Goal: Task Accomplishment & Management: Manage account settings

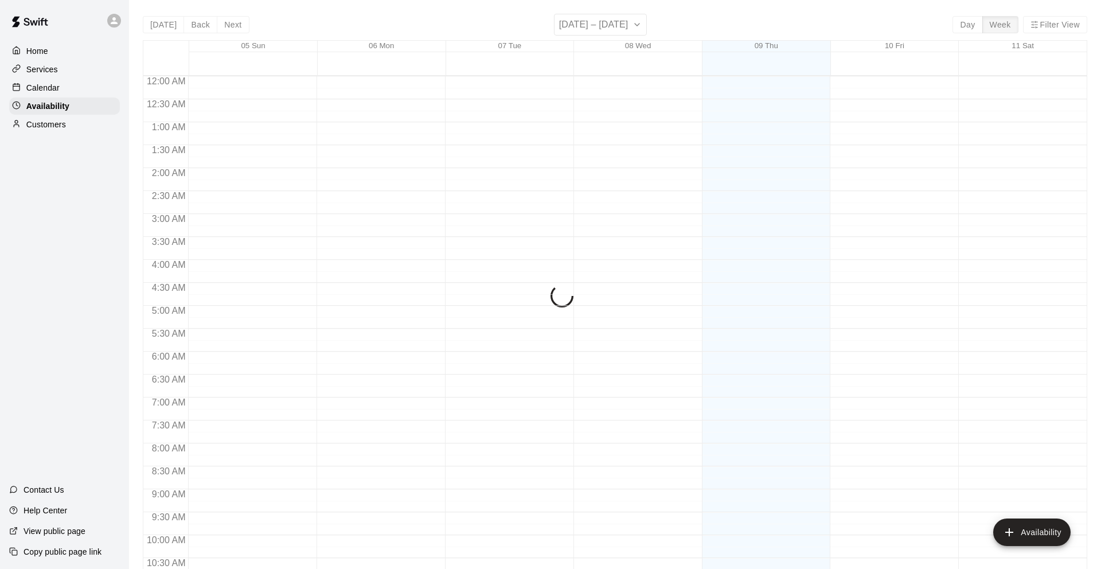
scroll to position [595, 0]
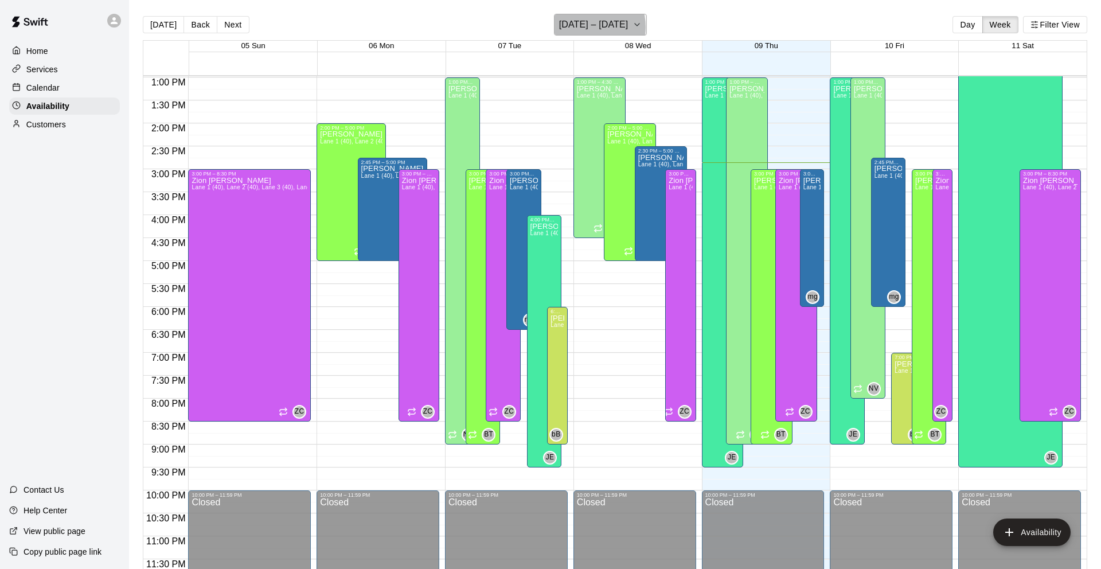
click at [590, 27] on h6 "[DATE] – [DATE]" at bounding box center [593, 25] width 69 height 16
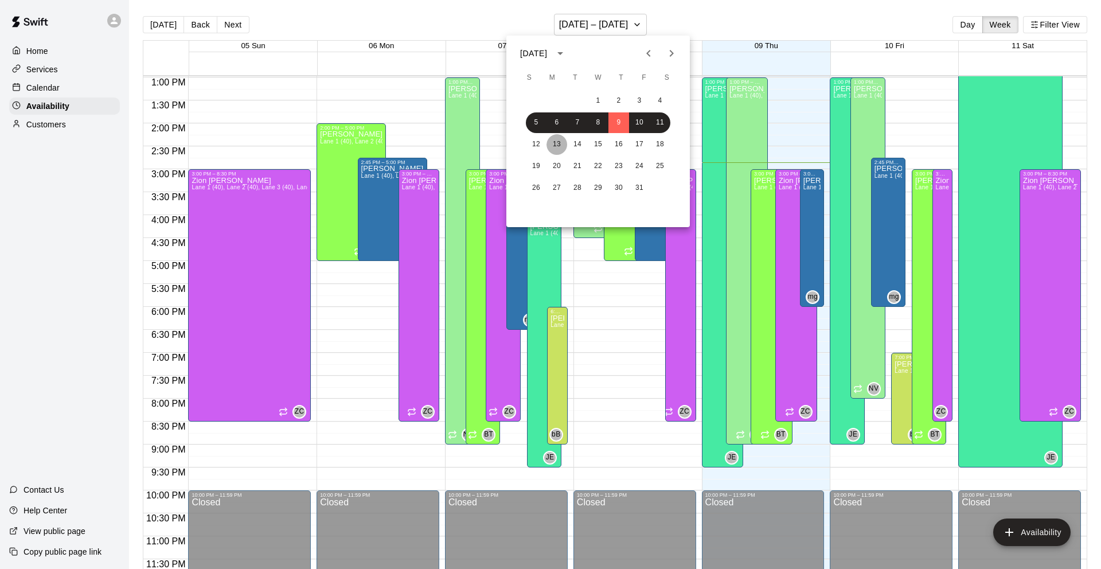
click at [560, 140] on button "13" at bounding box center [557, 144] width 21 height 21
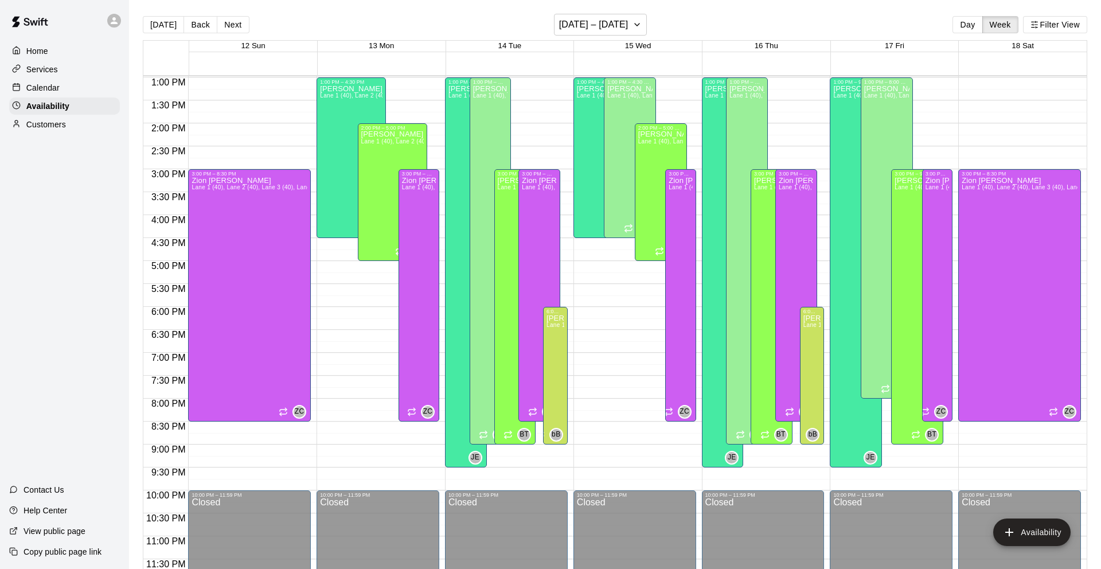
click at [90, 89] on div "Calendar" at bounding box center [64, 87] width 111 height 17
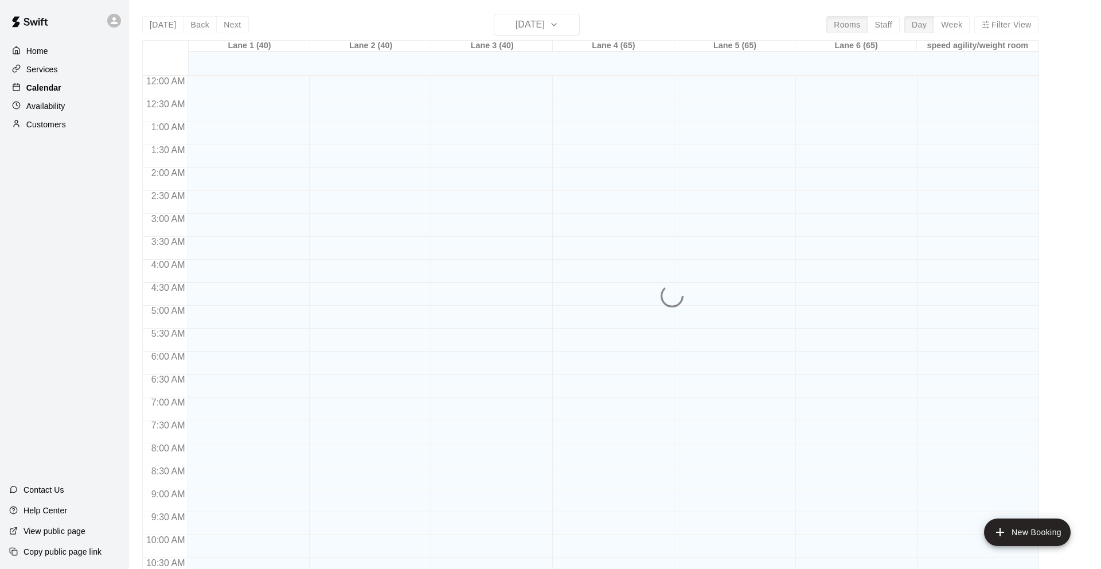
scroll to position [561, 0]
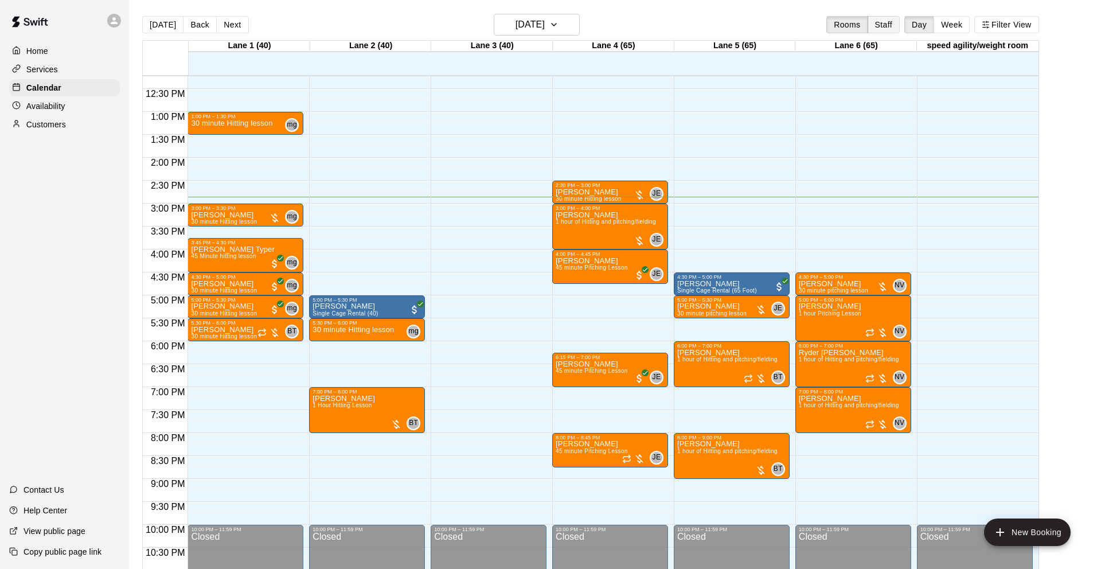
click at [878, 18] on button "Staff" at bounding box center [884, 24] width 33 height 17
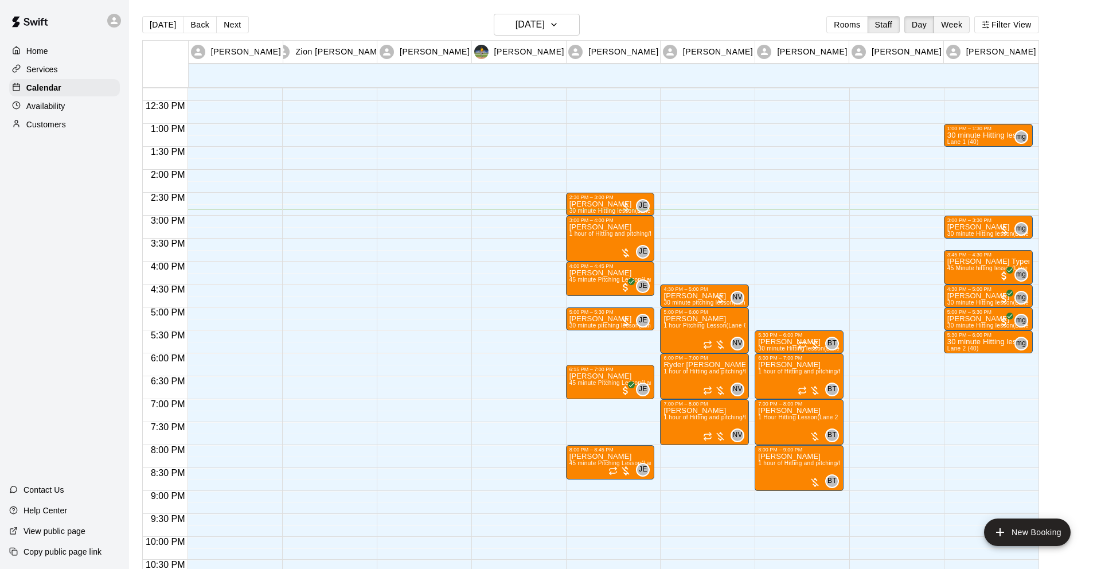
click at [951, 23] on button "Week" at bounding box center [952, 24] width 36 height 17
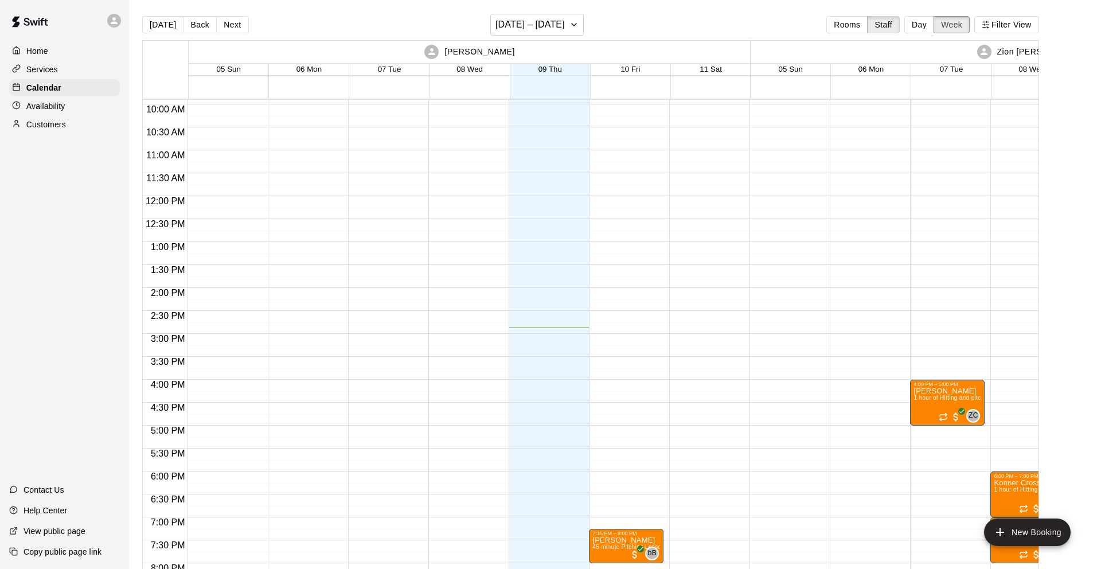
scroll to position [619, 0]
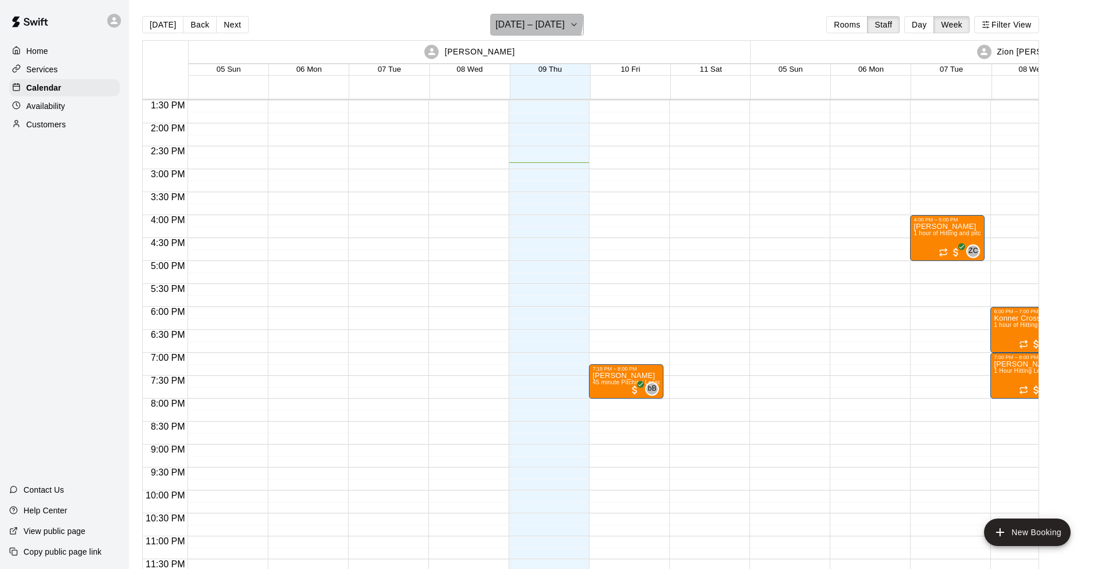
click at [520, 18] on h6 "[DATE] – [DATE]" at bounding box center [530, 25] width 69 height 16
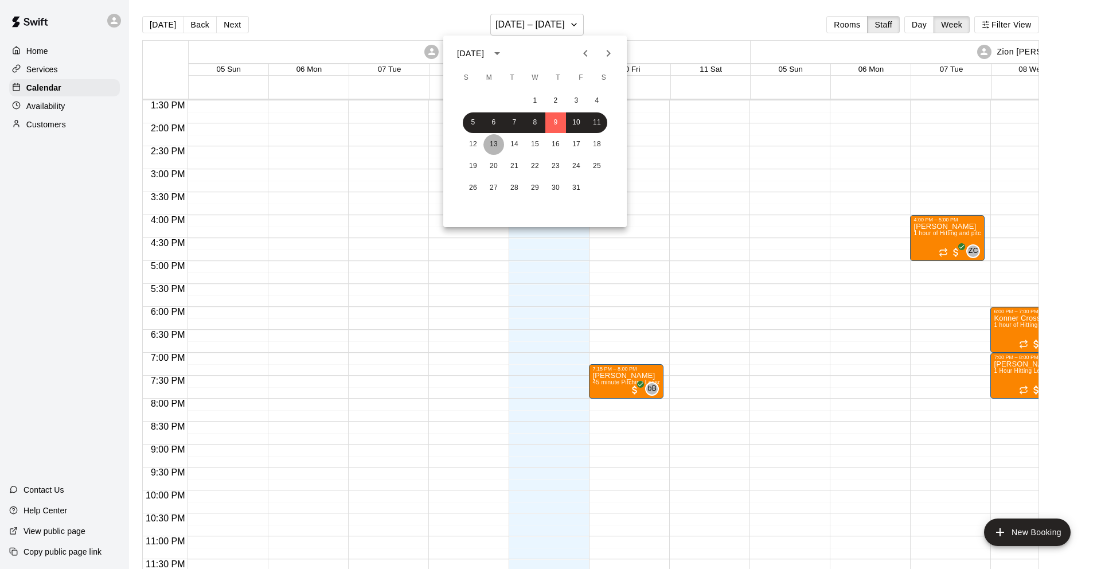
click at [493, 143] on button "13" at bounding box center [493, 144] width 21 height 21
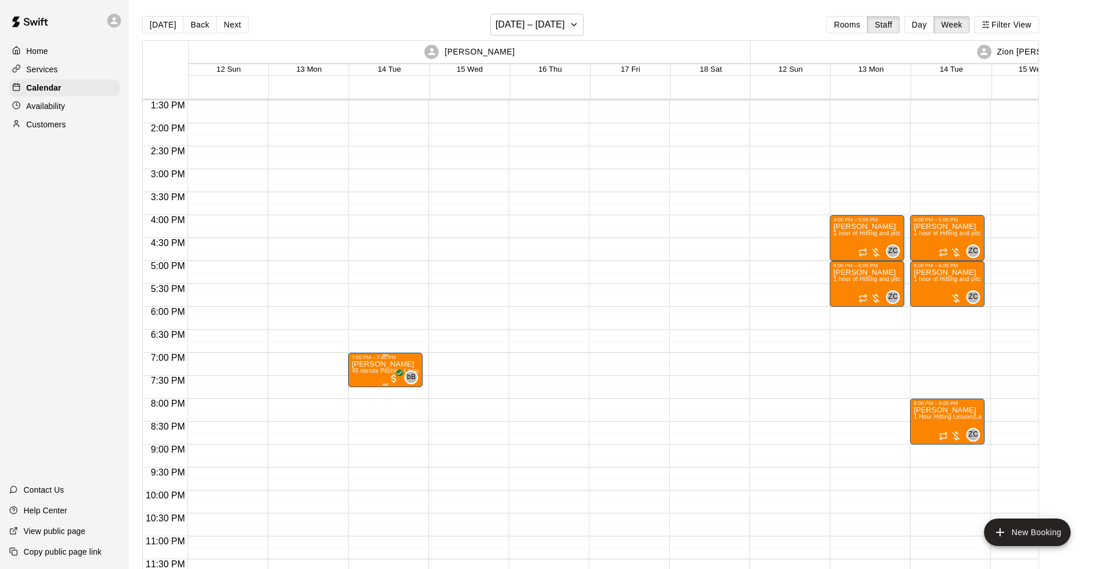
click at [374, 360] on div "7:00 PM – 7:45 PM" at bounding box center [386, 357] width 68 height 6
click at [360, 387] on img "edit" at bounding box center [363, 393] width 13 height 13
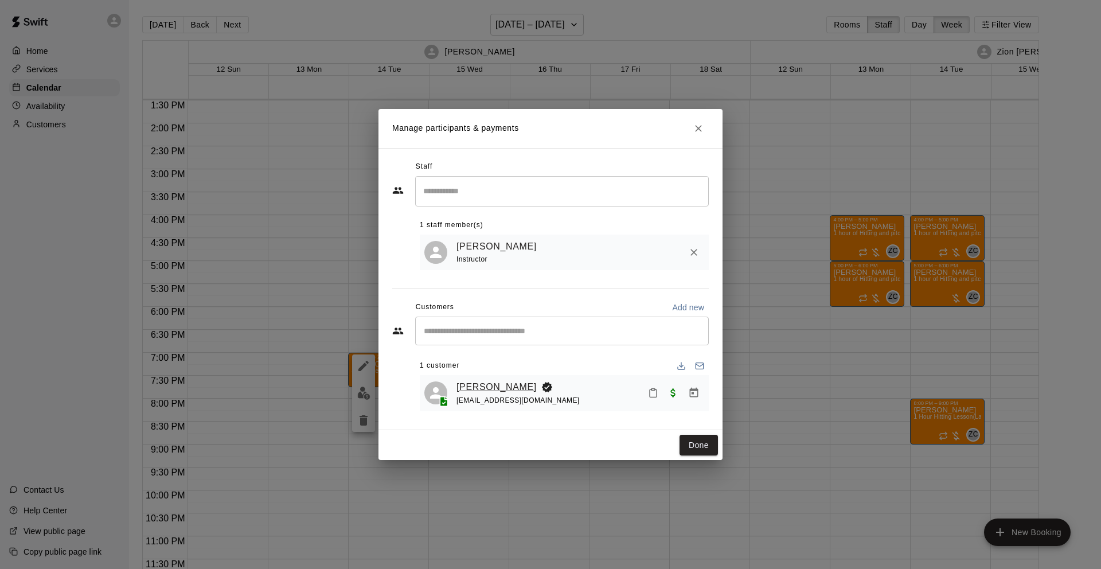
click at [470, 388] on link "[PERSON_NAME]" at bounding box center [497, 387] width 80 height 15
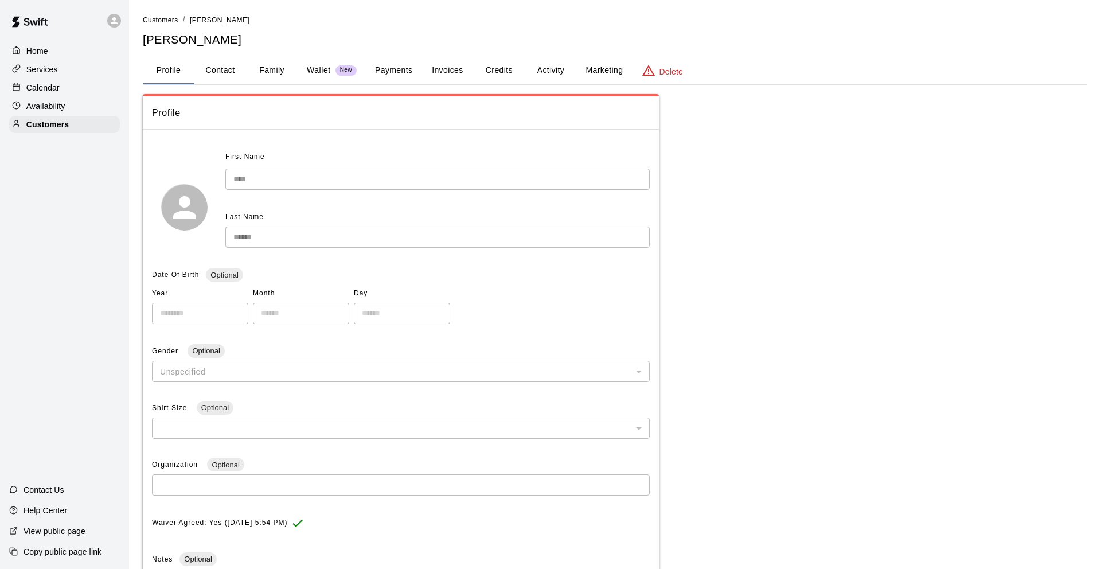
click at [208, 64] on button "Contact" at bounding box center [220, 71] width 52 height 28
select select "**"
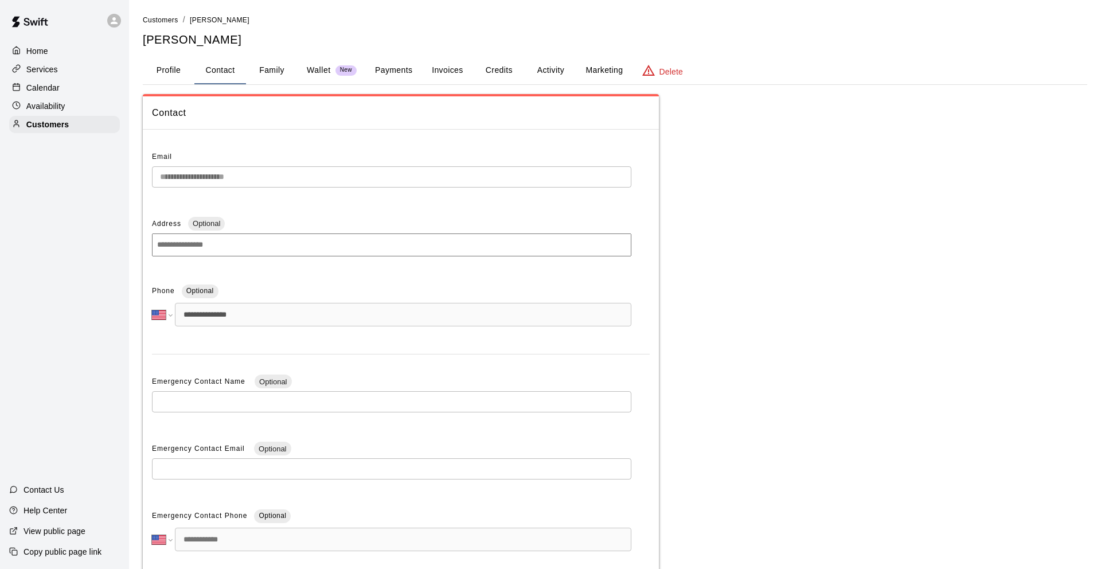
click at [260, 67] on button "Family" at bounding box center [272, 71] width 52 height 28
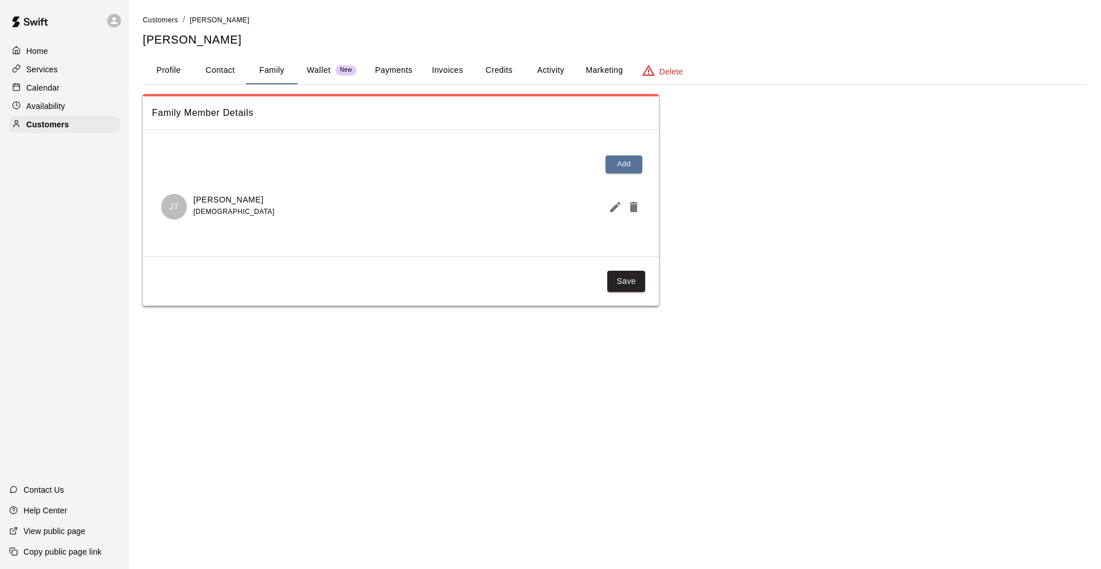
click at [324, 67] on p "Wallet" at bounding box center [319, 70] width 24 height 12
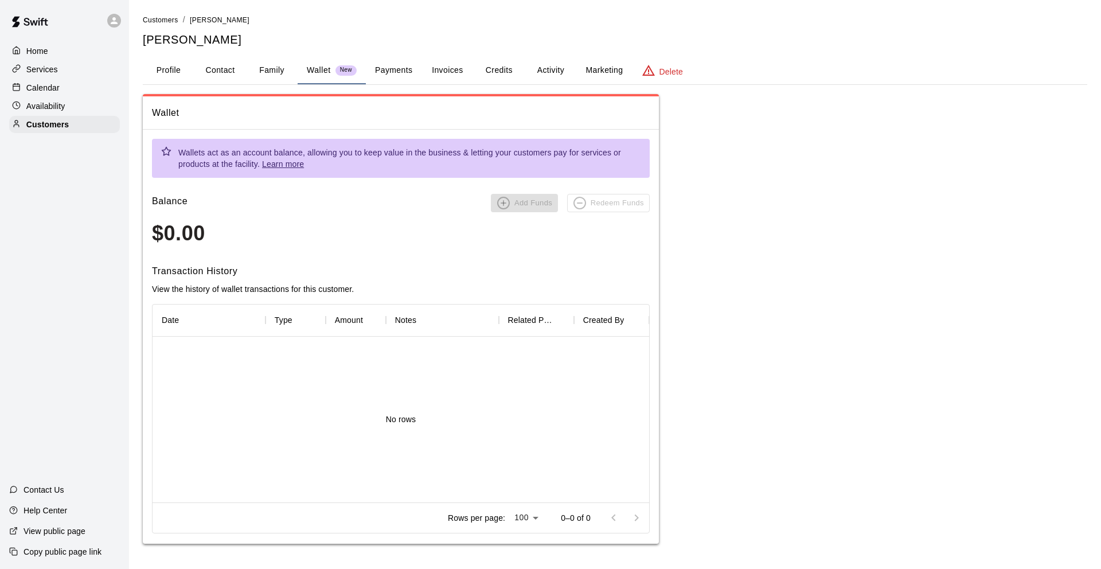
click at [375, 74] on button "Payments" at bounding box center [394, 71] width 56 height 28
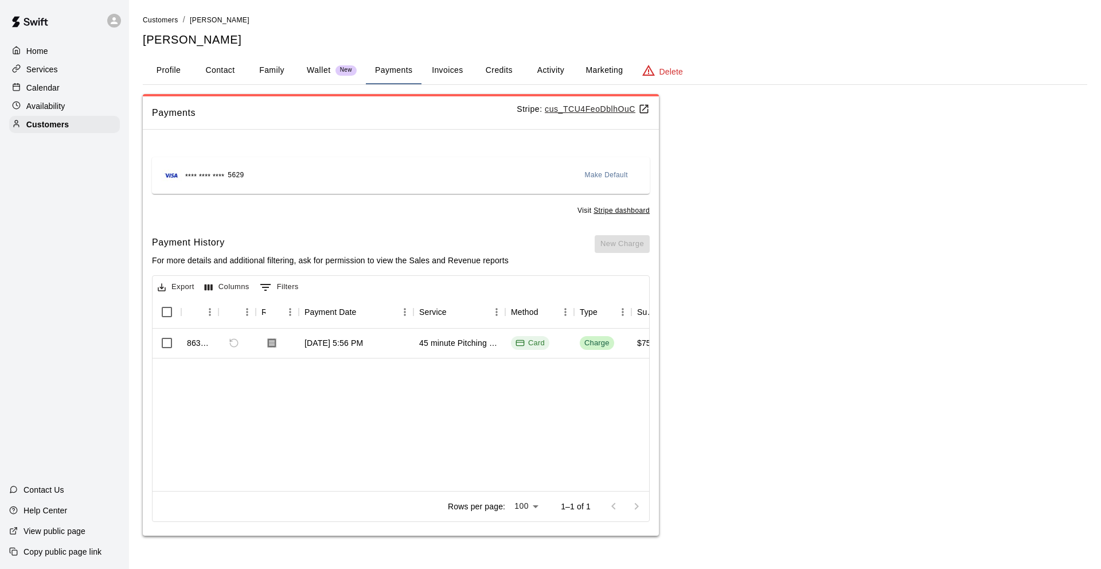
click at [443, 63] on button "Invoices" at bounding box center [448, 71] width 52 height 28
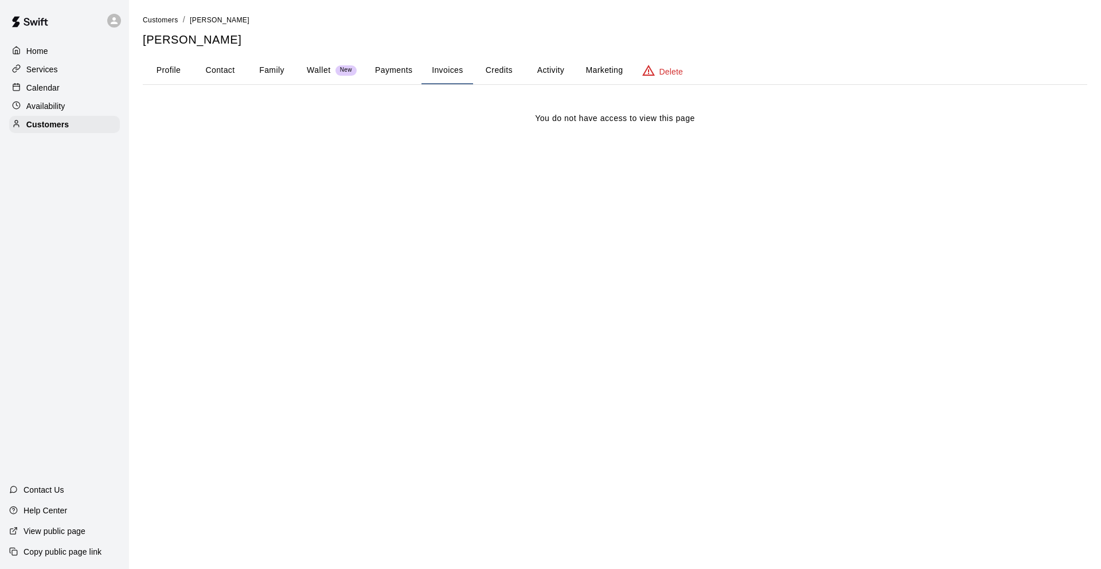
click at [487, 67] on button "Credits" at bounding box center [499, 71] width 52 height 28
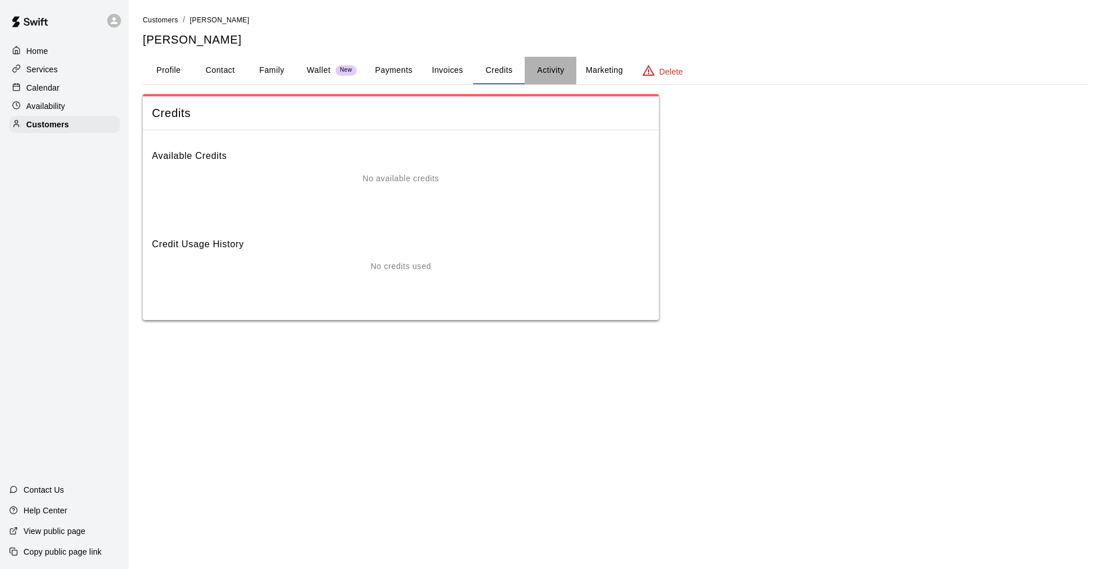
click at [547, 65] on button "Activity" at bounding box center [551, 71] width 52 height 28
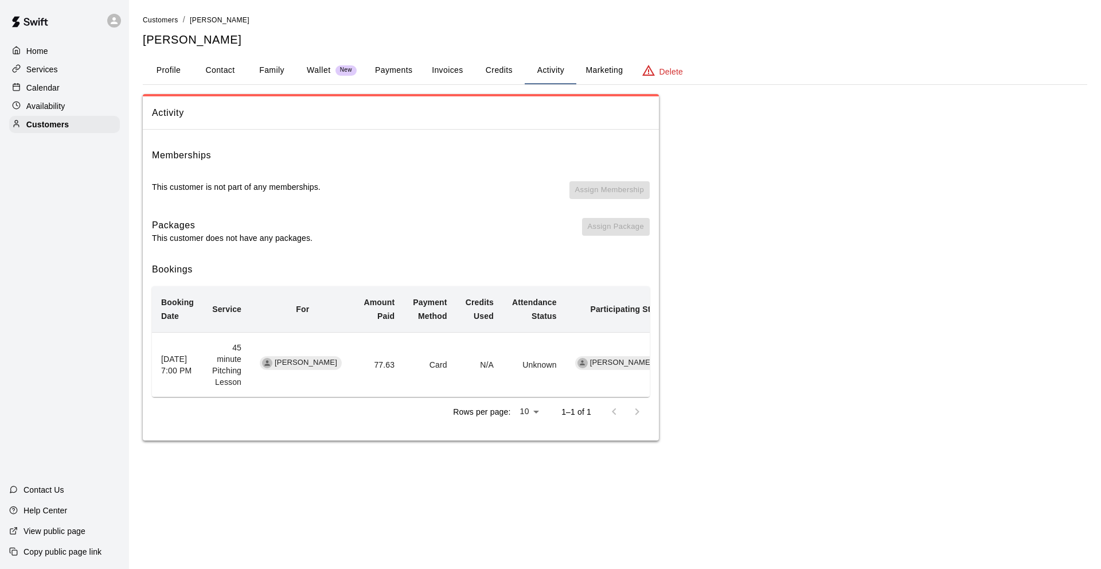
click at [594, 67] on button "Marketing" at bounding box center [604, 71] width 56 height 28
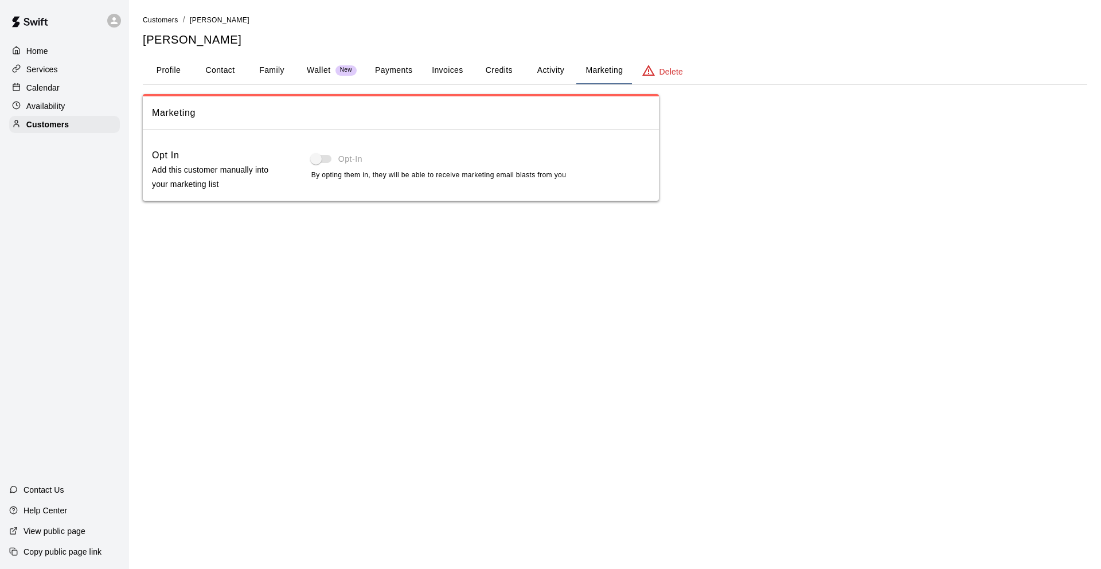
click at [267, 67] on button "Family" at bounding box center [272, 71] width 52 height 28
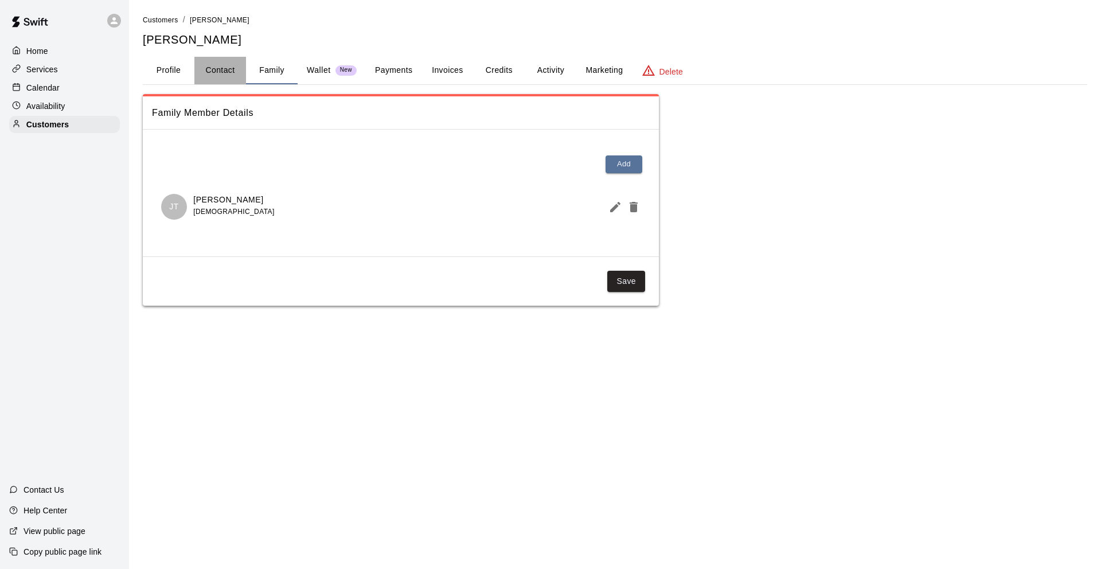
click at [228, 67] on button "Contact" at bounding box center [220, 71] width 52 height 28
select select "**"
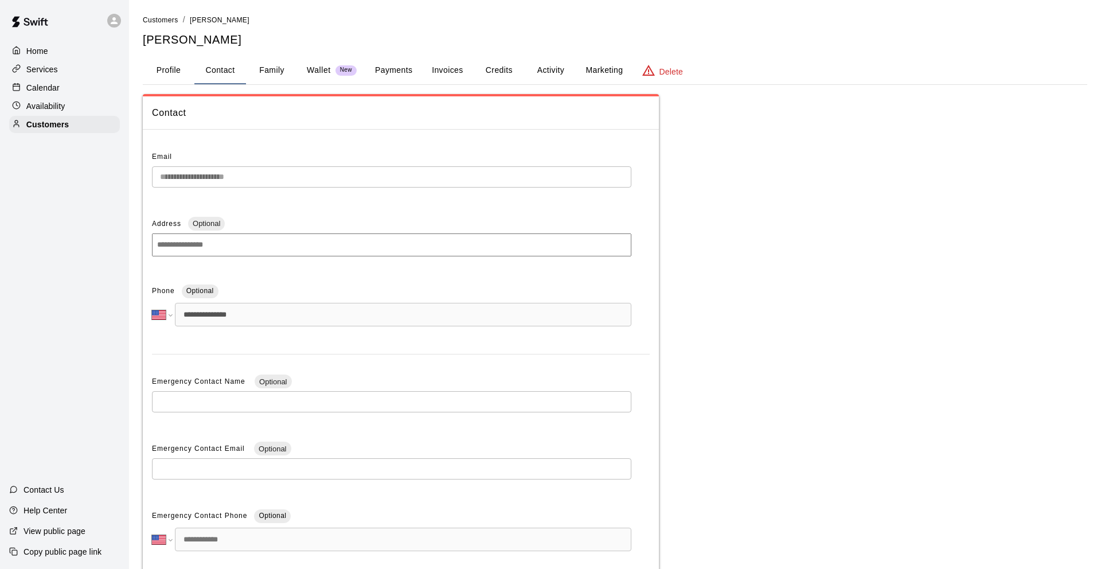
click at [169, 69] on button "Profile" at bounding box center [169, 71] width 52 height 28
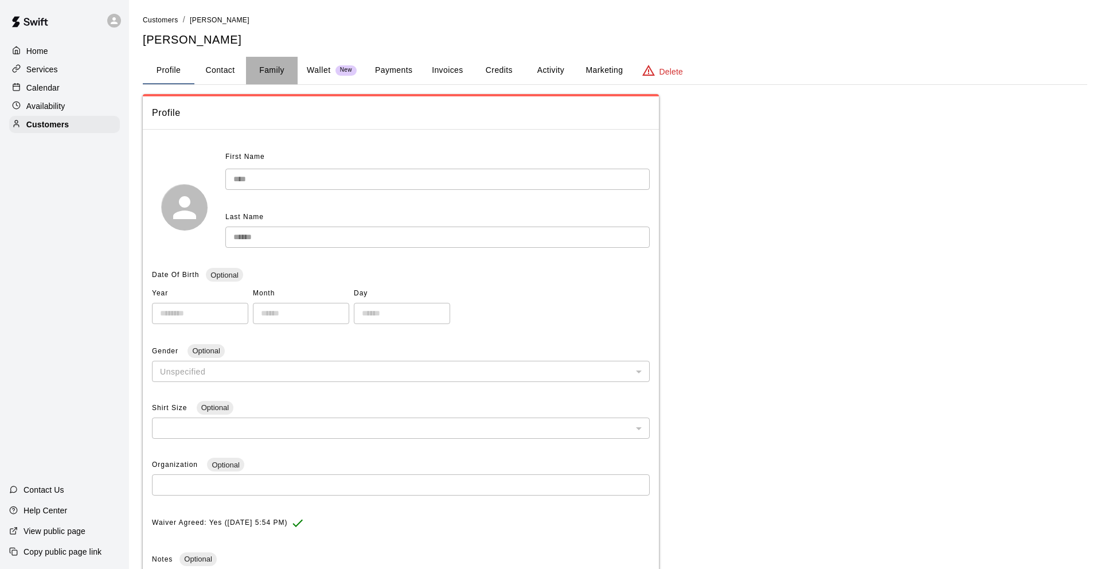
click at [276, 68] on button "Family" at bounding box center [272, 71] width 52 height 28
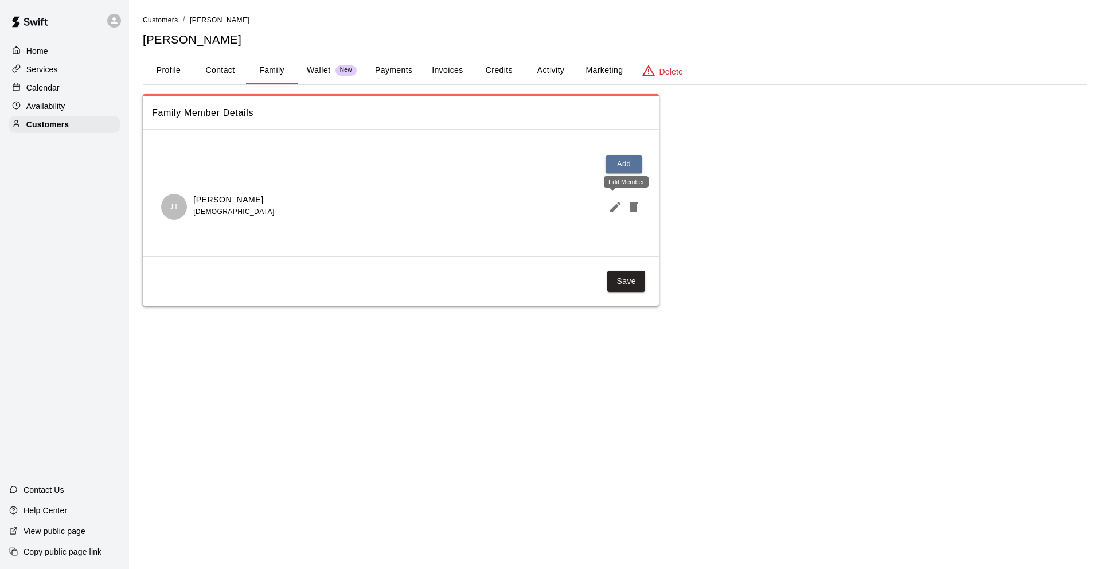
click at [611, 205] on icon "Edit Member" at bounding box center [616, 207] width 14 height 14
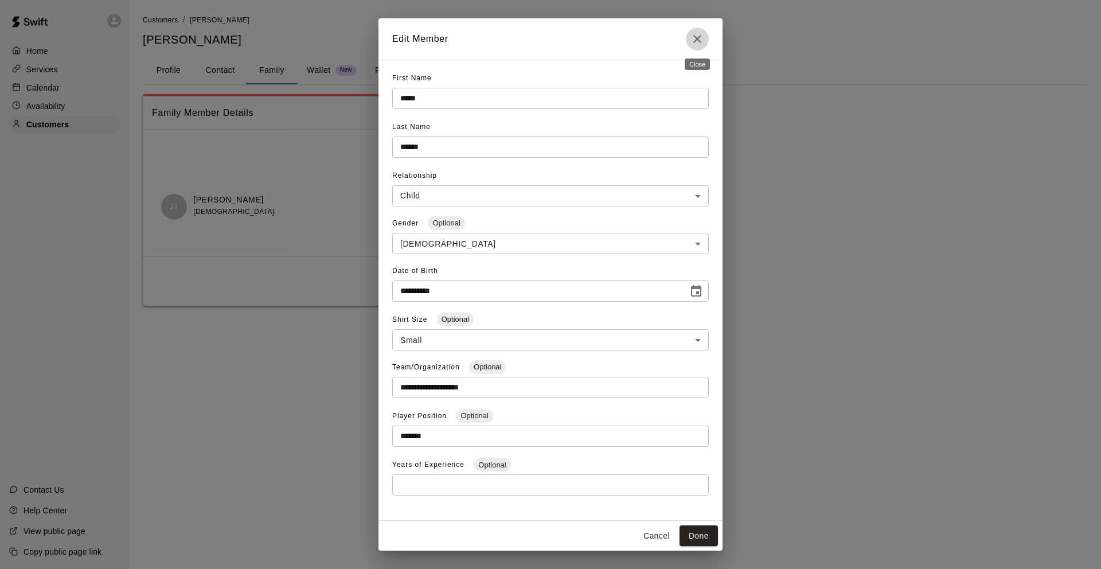
click at [697, 34] on icon "Close" at bounding box center [698, 39] width 14 height 14
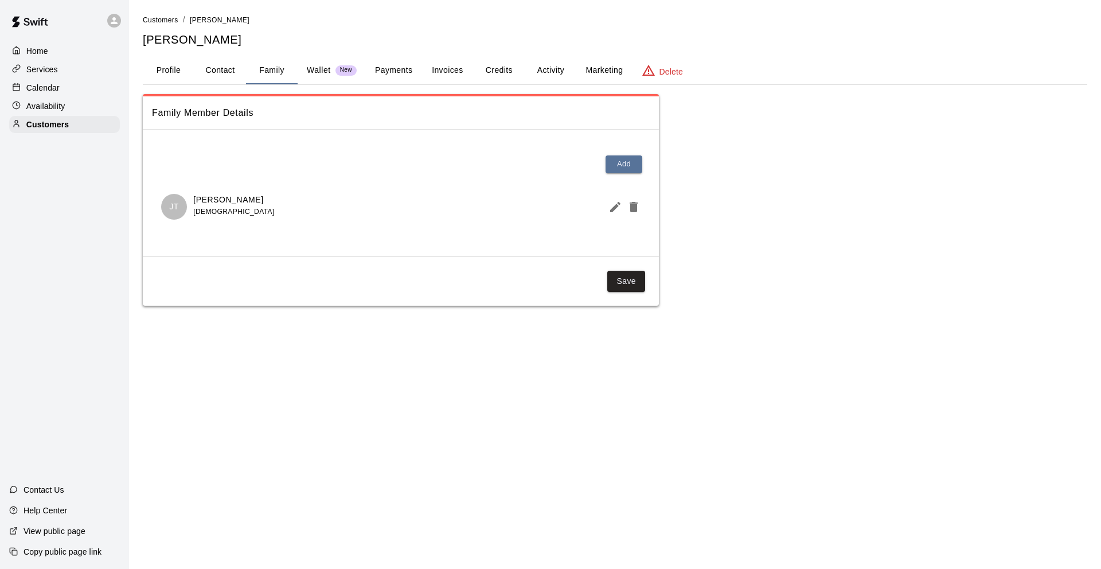
click at [174, 67] on button "Profile" at bounding box center [169, 71] width 52 height 28
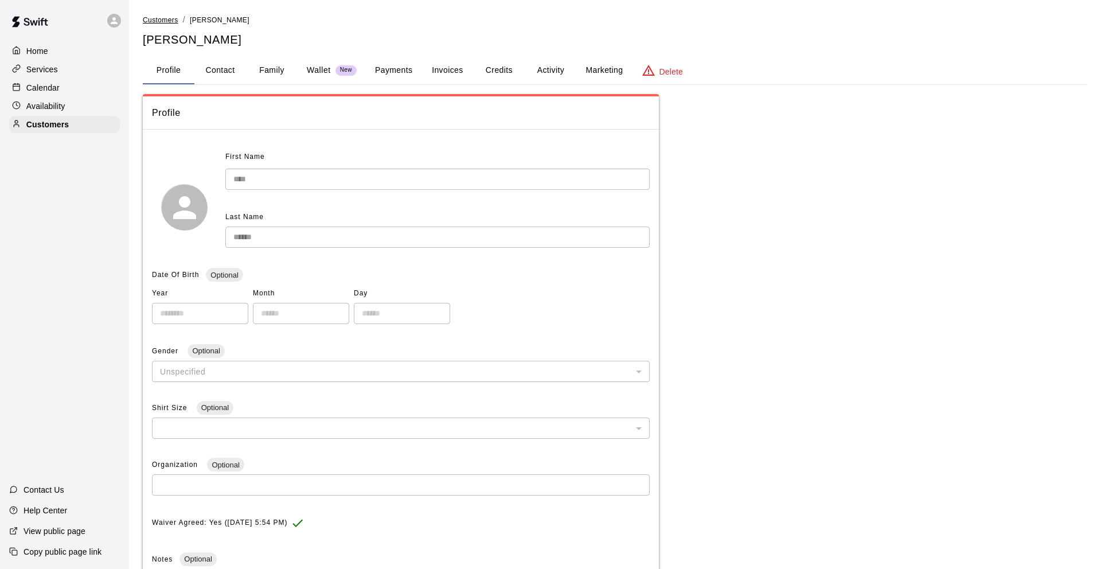
click at [165, 21] on span "Customers" at bounding box center [161, 20] width 36 height 8
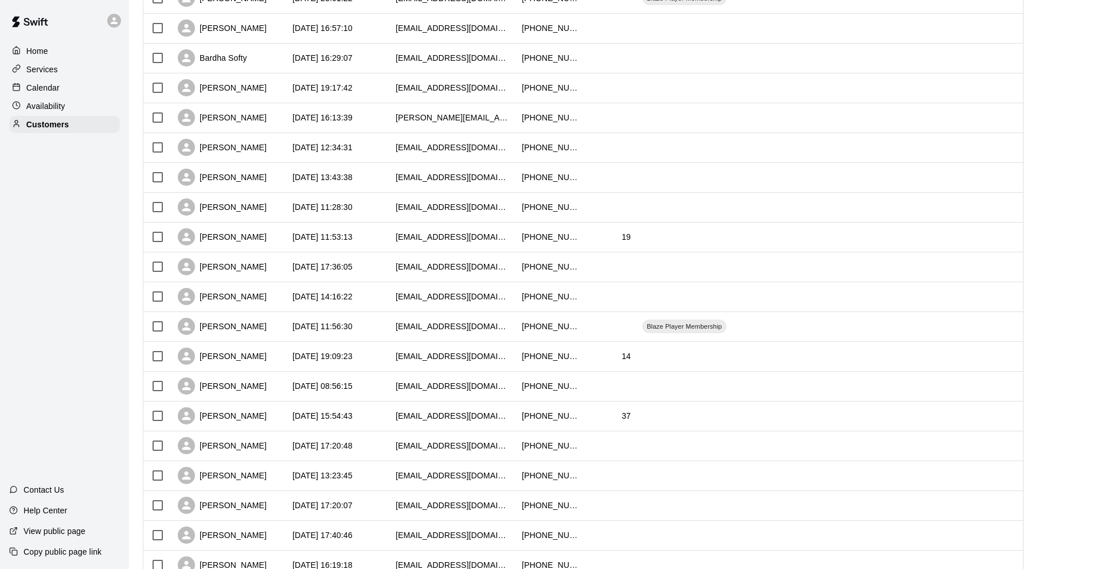
scroll to position [258, 0]
click at [493, 323] on div "[EMAIL_ADDRESS][DOMAIN_NAME]" at bounding box center [453, 324] width 115 height 11
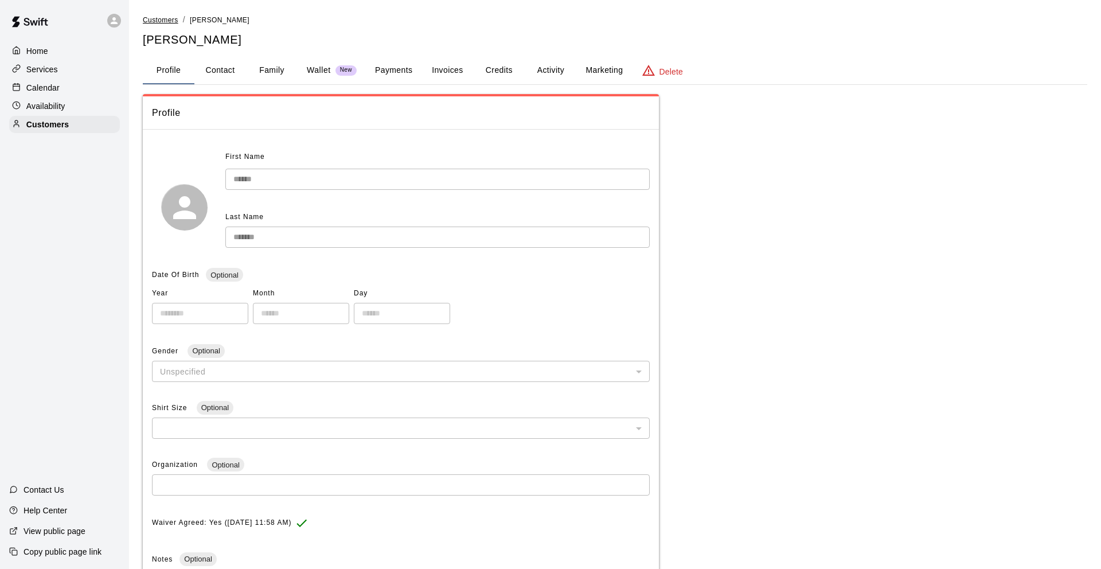
click at [167, 17] on span "Customers" at bounding box center [161, 20] width 36 height 8
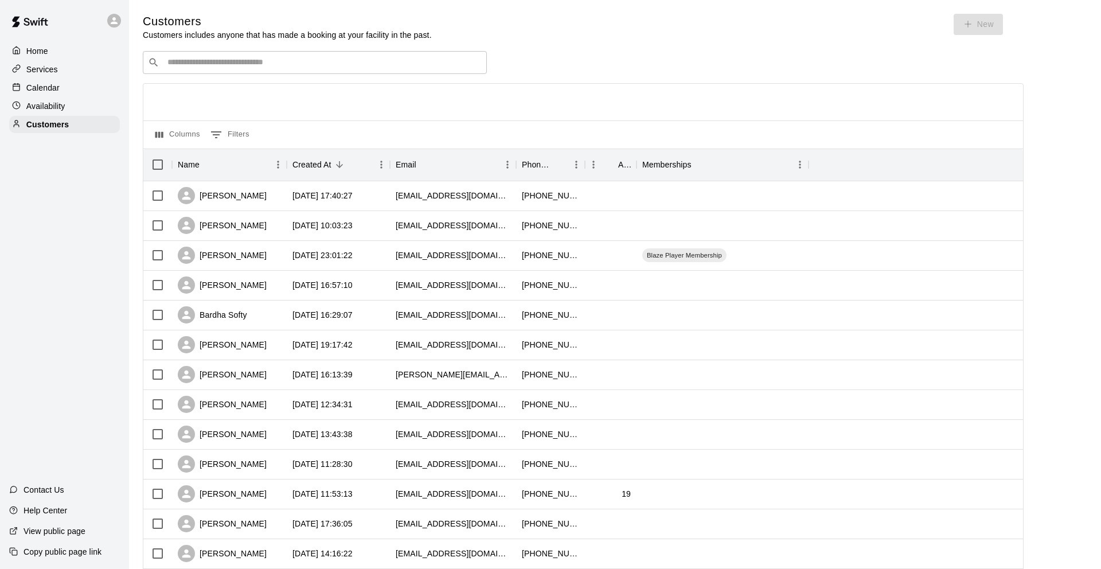
click at [47, 49] on p "Home" at bounding box center [37, 50] width 22 height 11
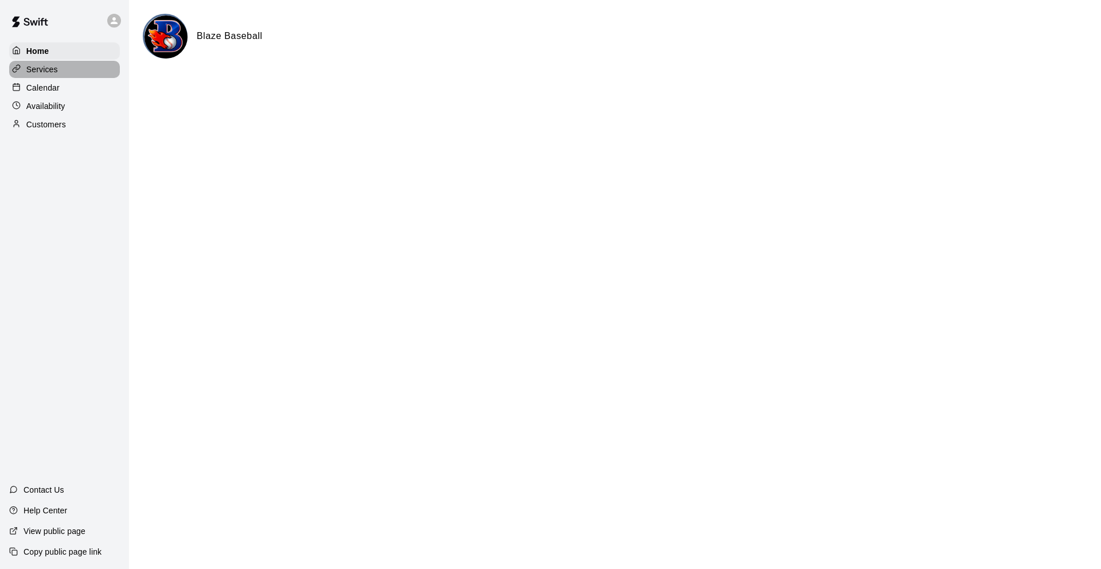
click at [52, 68] on p "Services" at bounding box center [42, 69] width 32 height 11
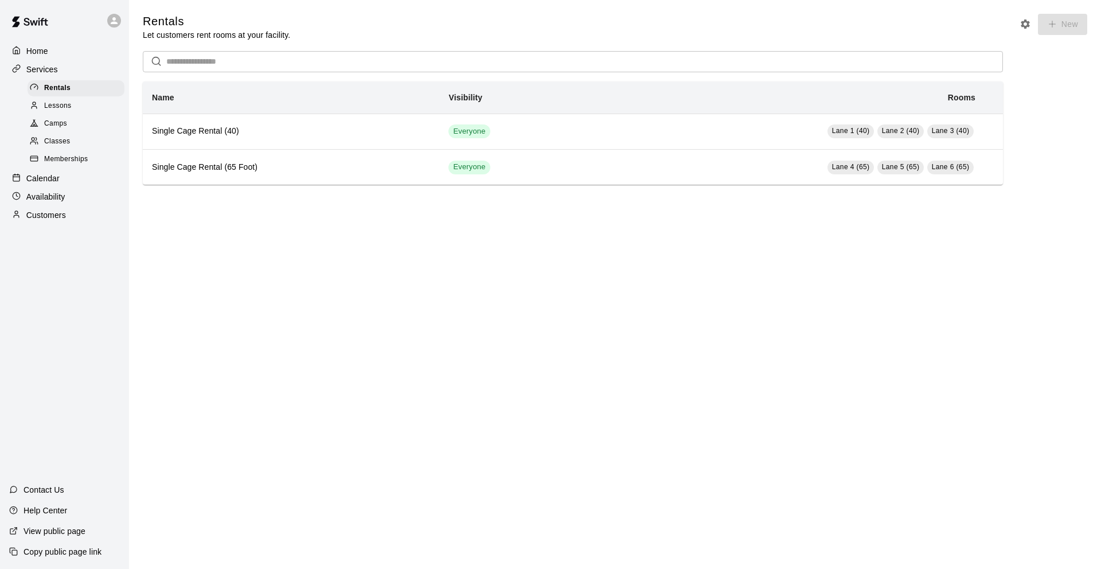
click at [59, 103] on span "Lessons" at bounding box center [58, 105] width 28 height 11
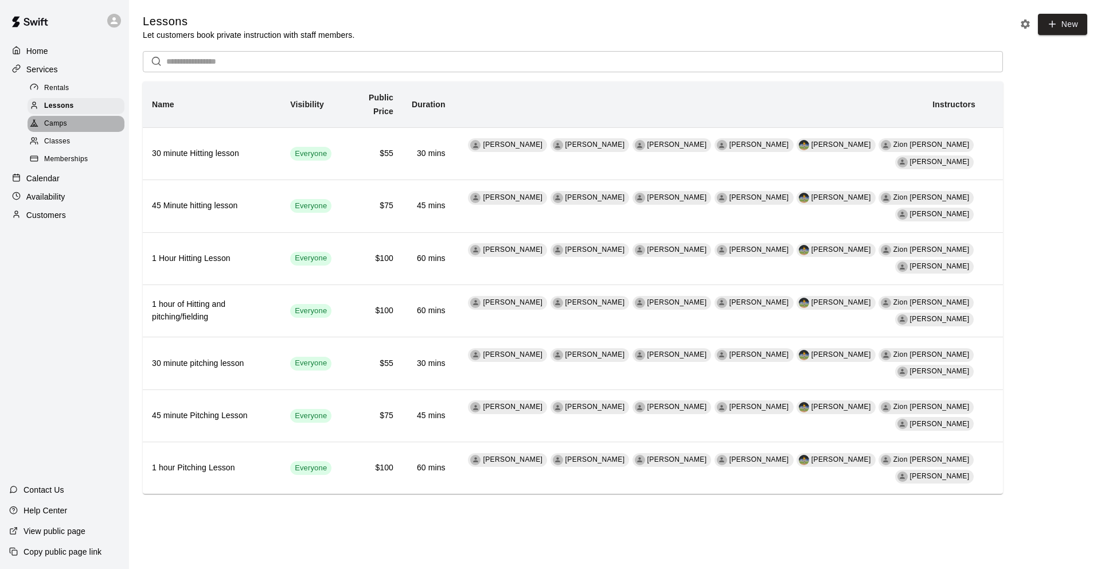
click at [64, 123] on span "Camps" at bounding box center [55, 123] width 23 height 11
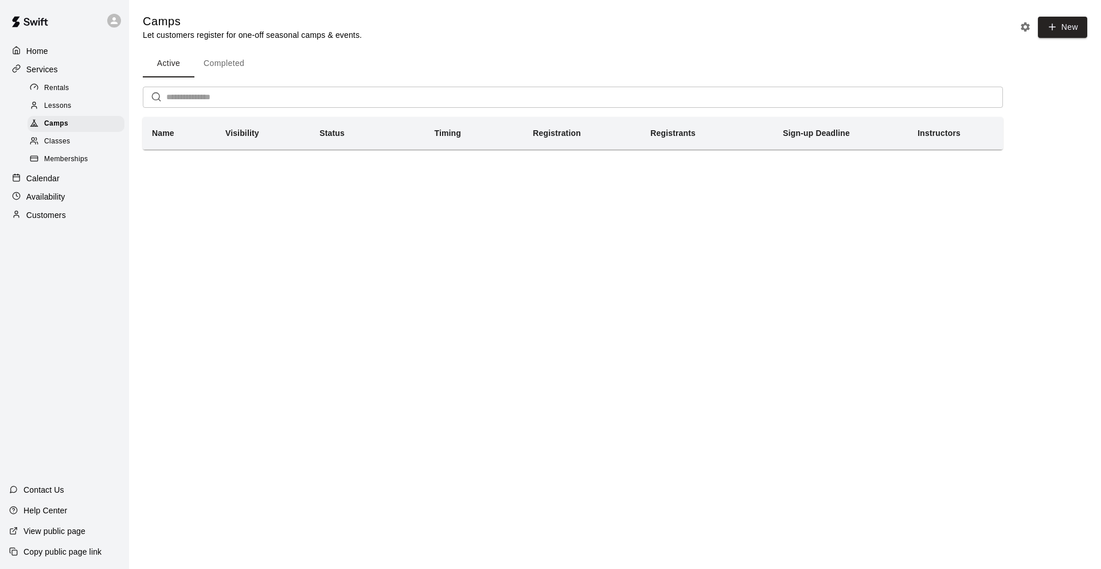
click at [63, 142] on span "Classes" at bounding box center [57, 141] width 26 height 11
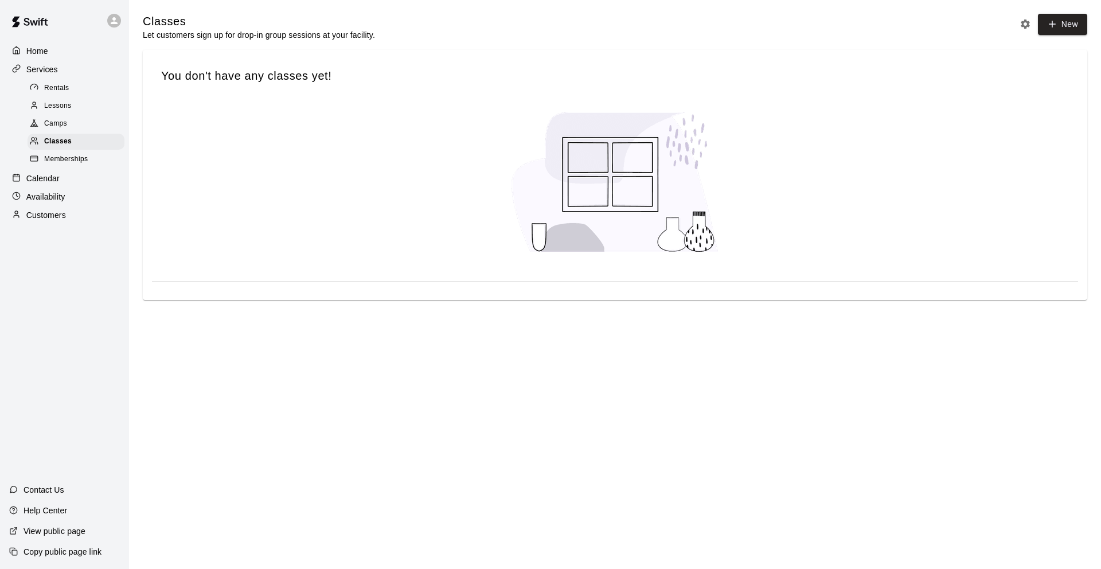
click at [67, 161] on span "Memberships" at bounding box center [66, 159] width 44 height 11
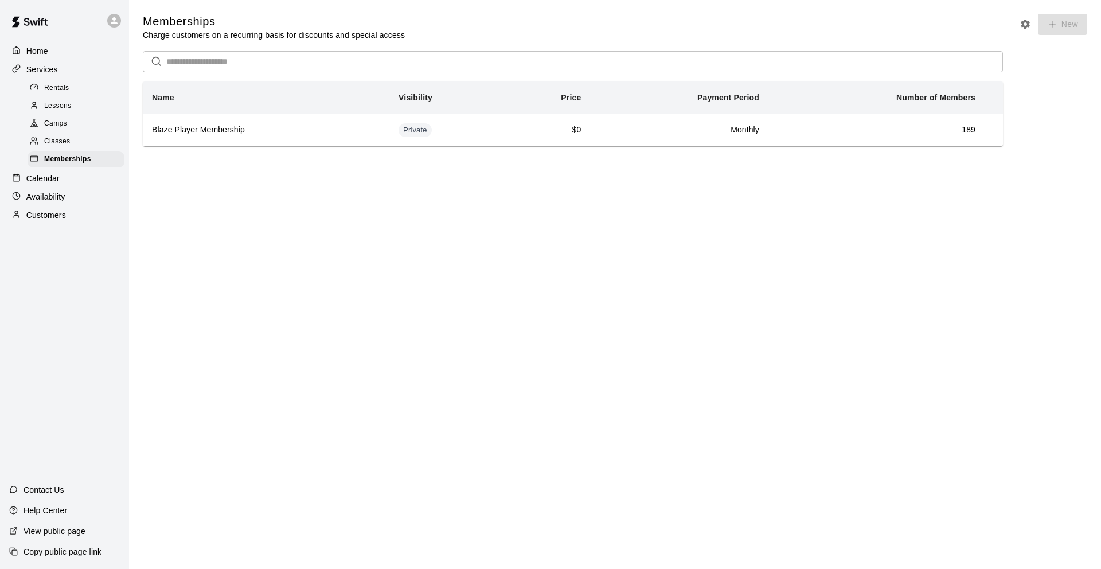
click at [67, 183] on div "Calendar" at bounding box center [64, 178] width 111 height 17
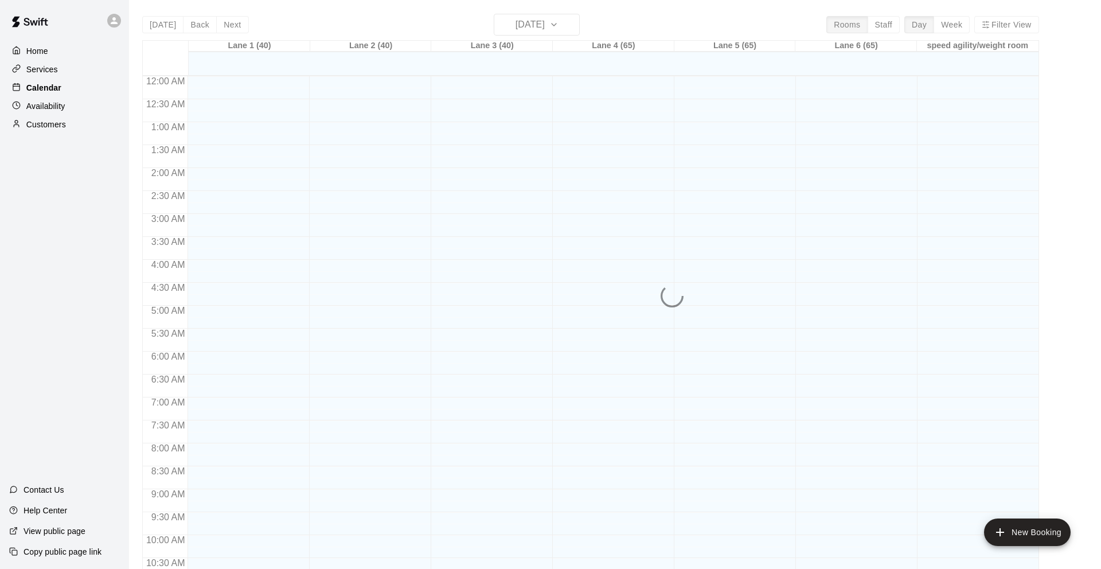
scroll to position [561, 0]
